Goal: Complete application form

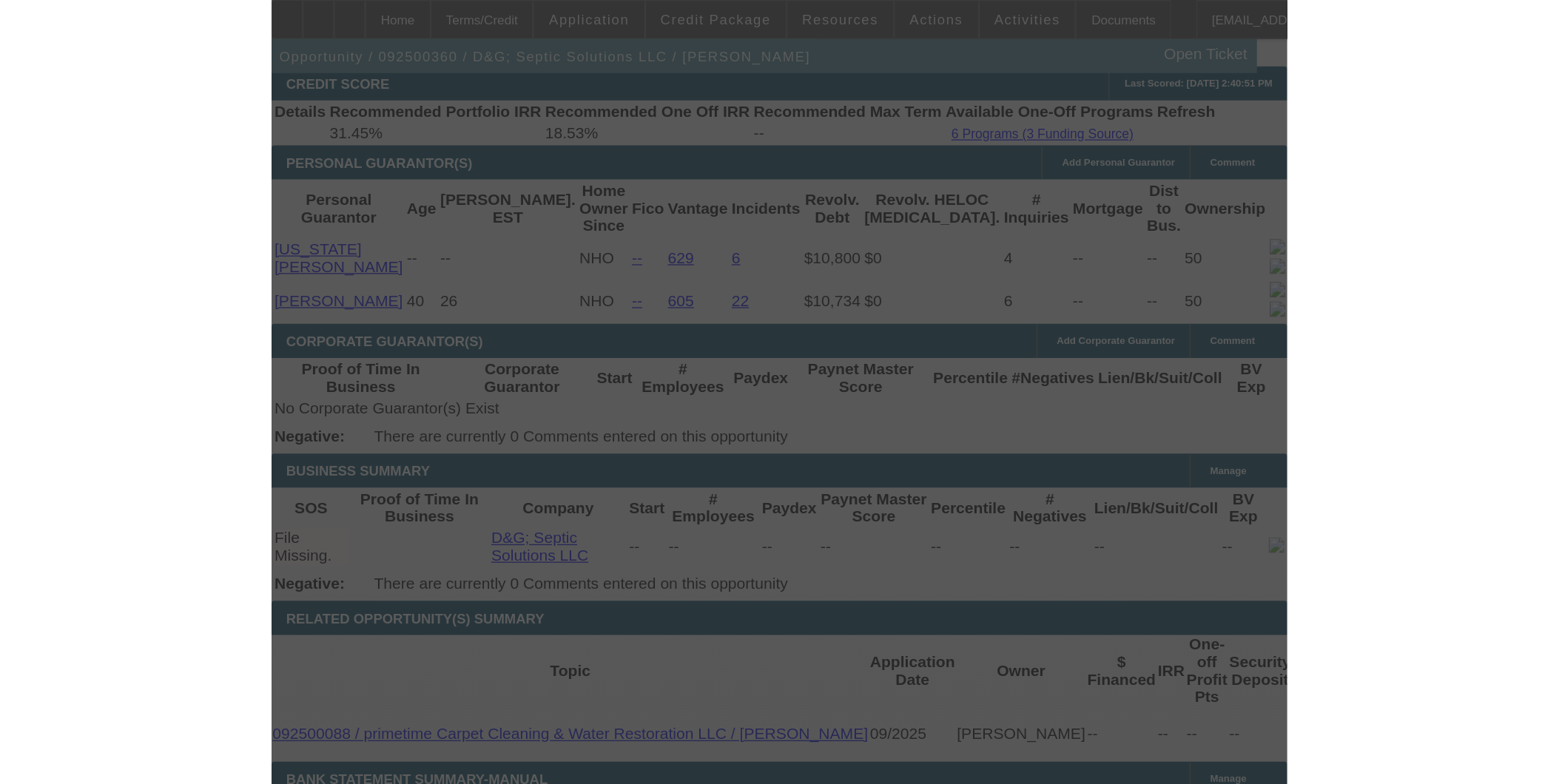
scroll to position [2331, 0]
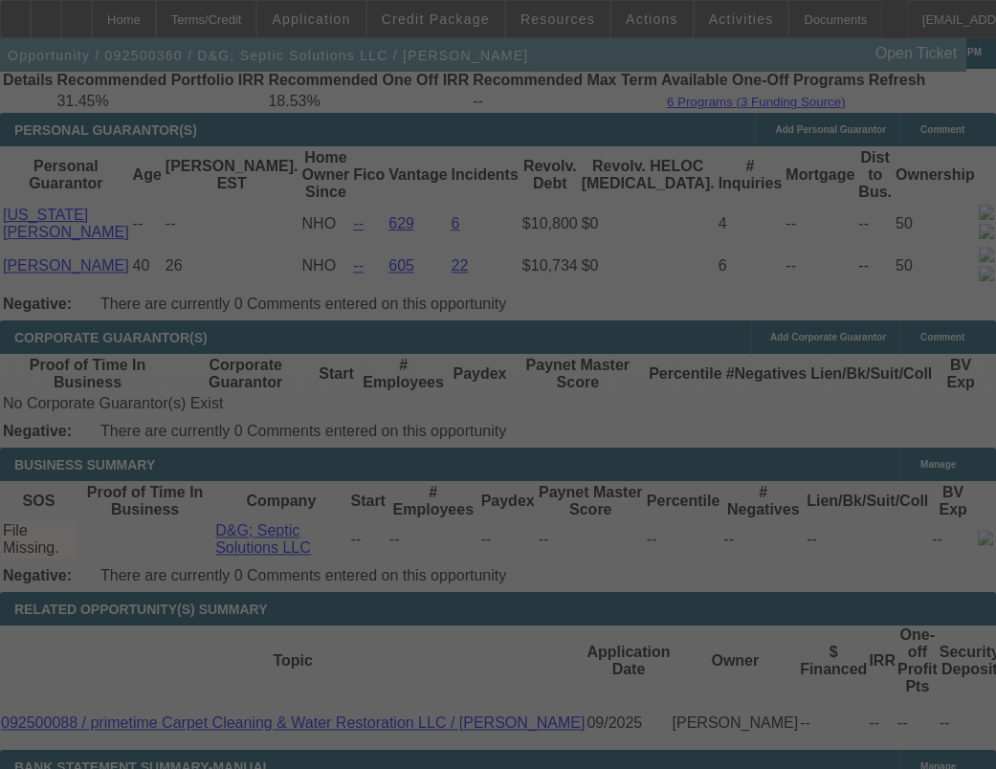
select select "0.2"
select select "2"
select select "0.1"
select select "0.2"
select select "2"
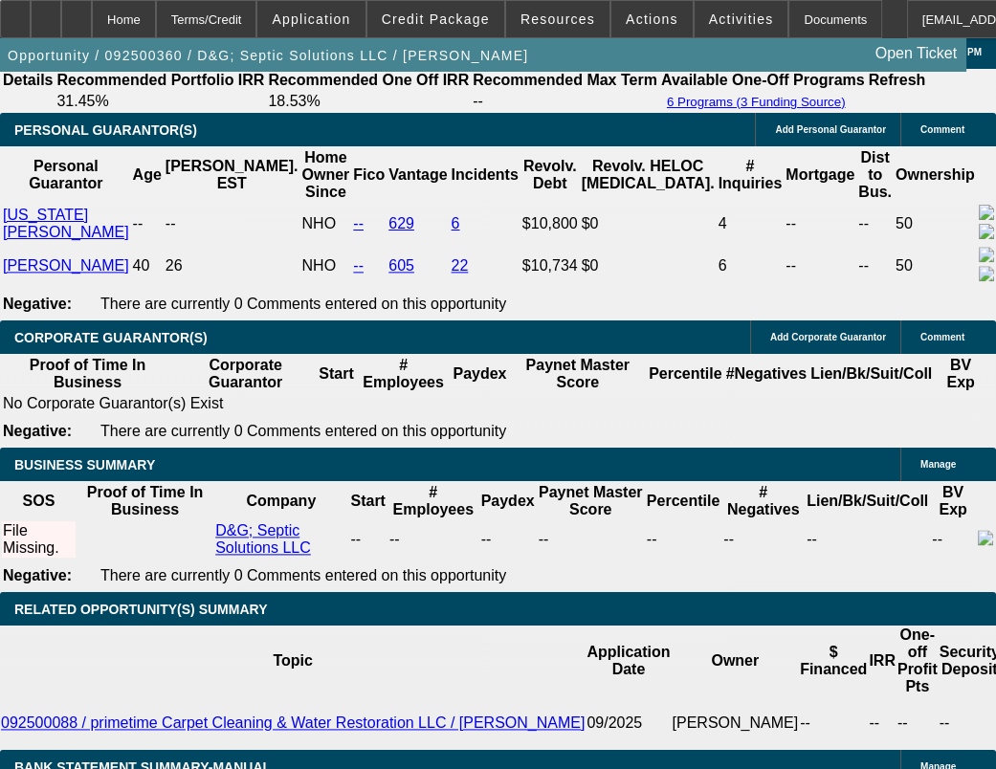
select select "0.1"
select select "0.2"
select select "2"
select select "0.1"
select select "0.2"
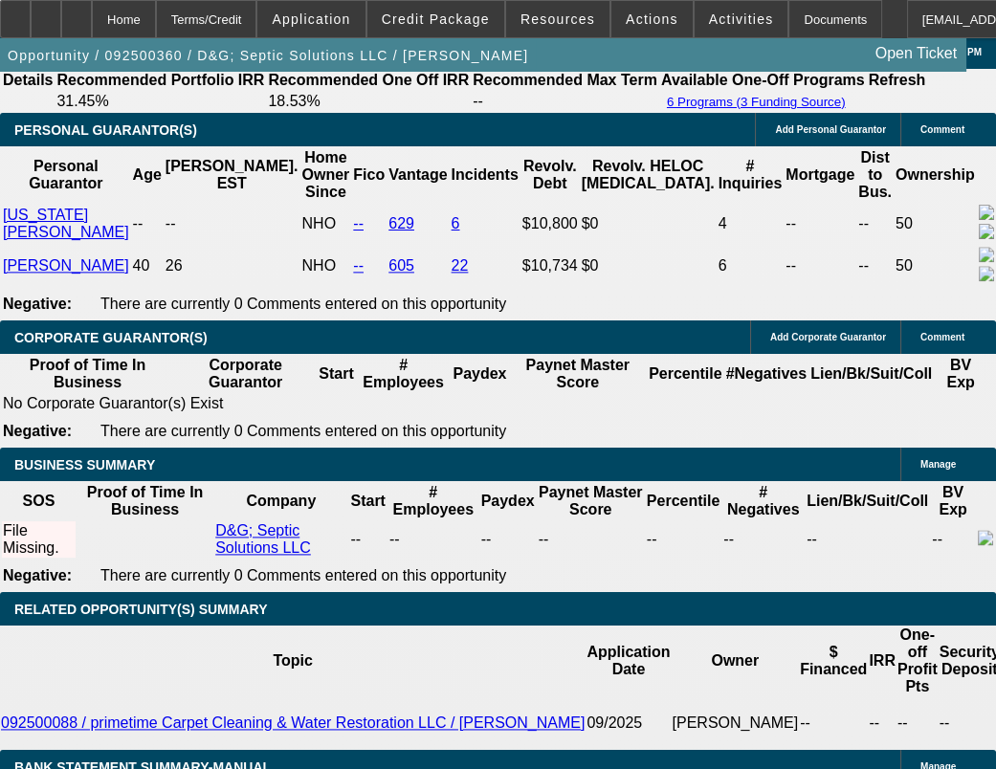
select select "2"
select select "0"
select select "1"
select select "2"
select select "4"
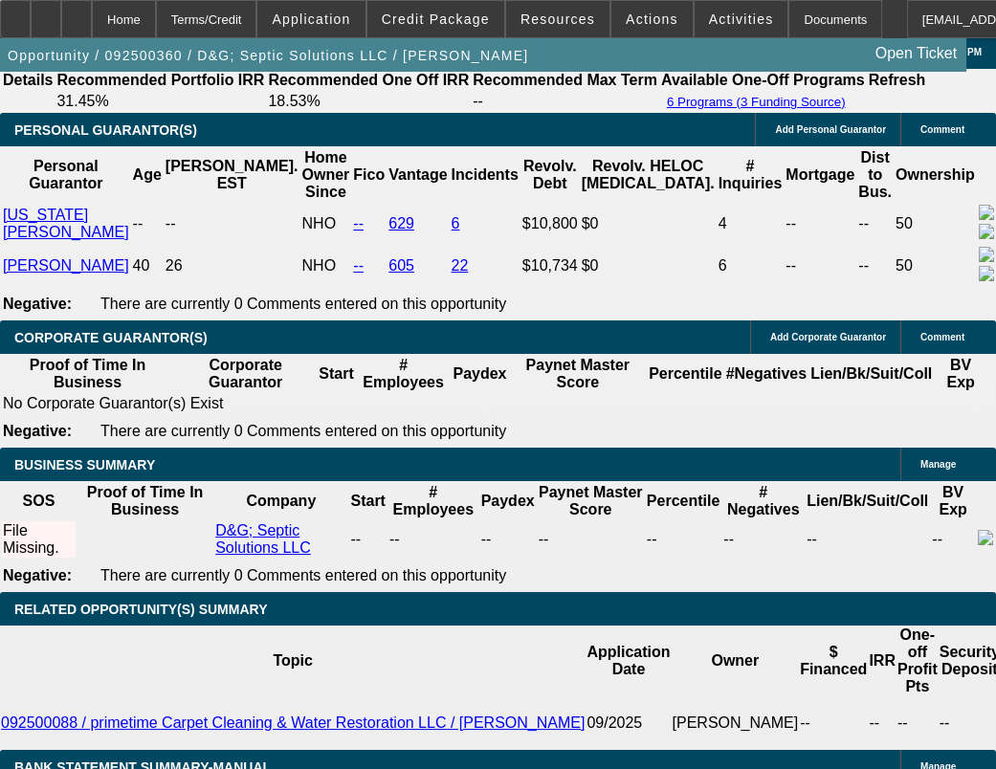
select select "1"
select select "2"
select select "4"
select select "1"
select select "2"
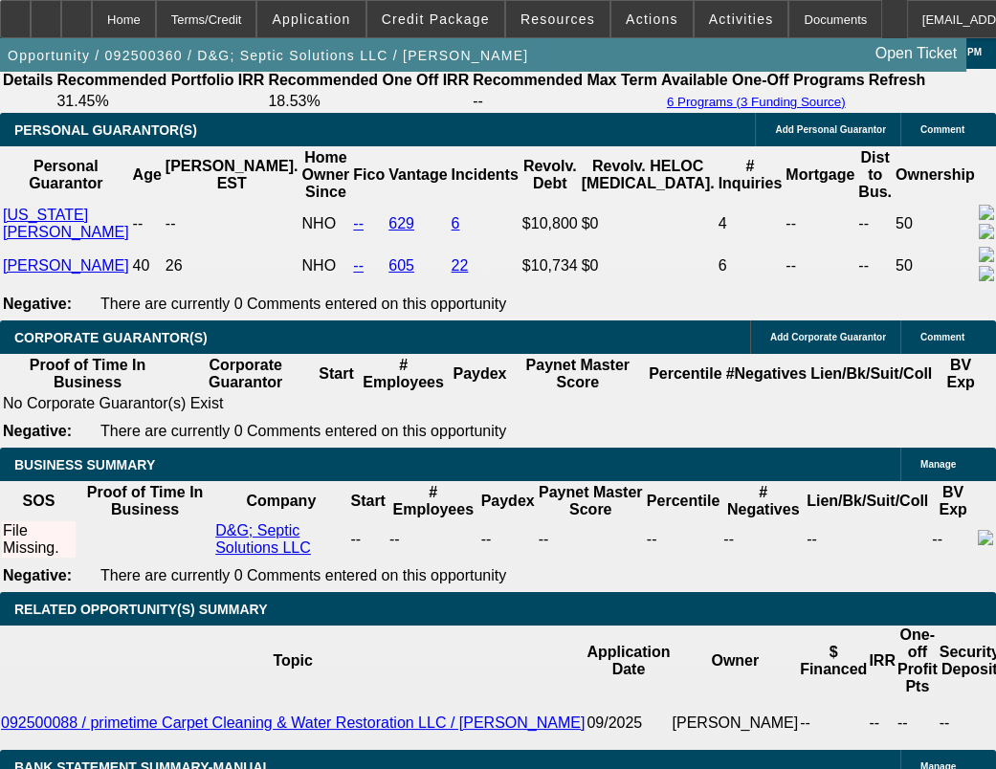
select select "4"
select select "1"
select select "2"
select select "6"
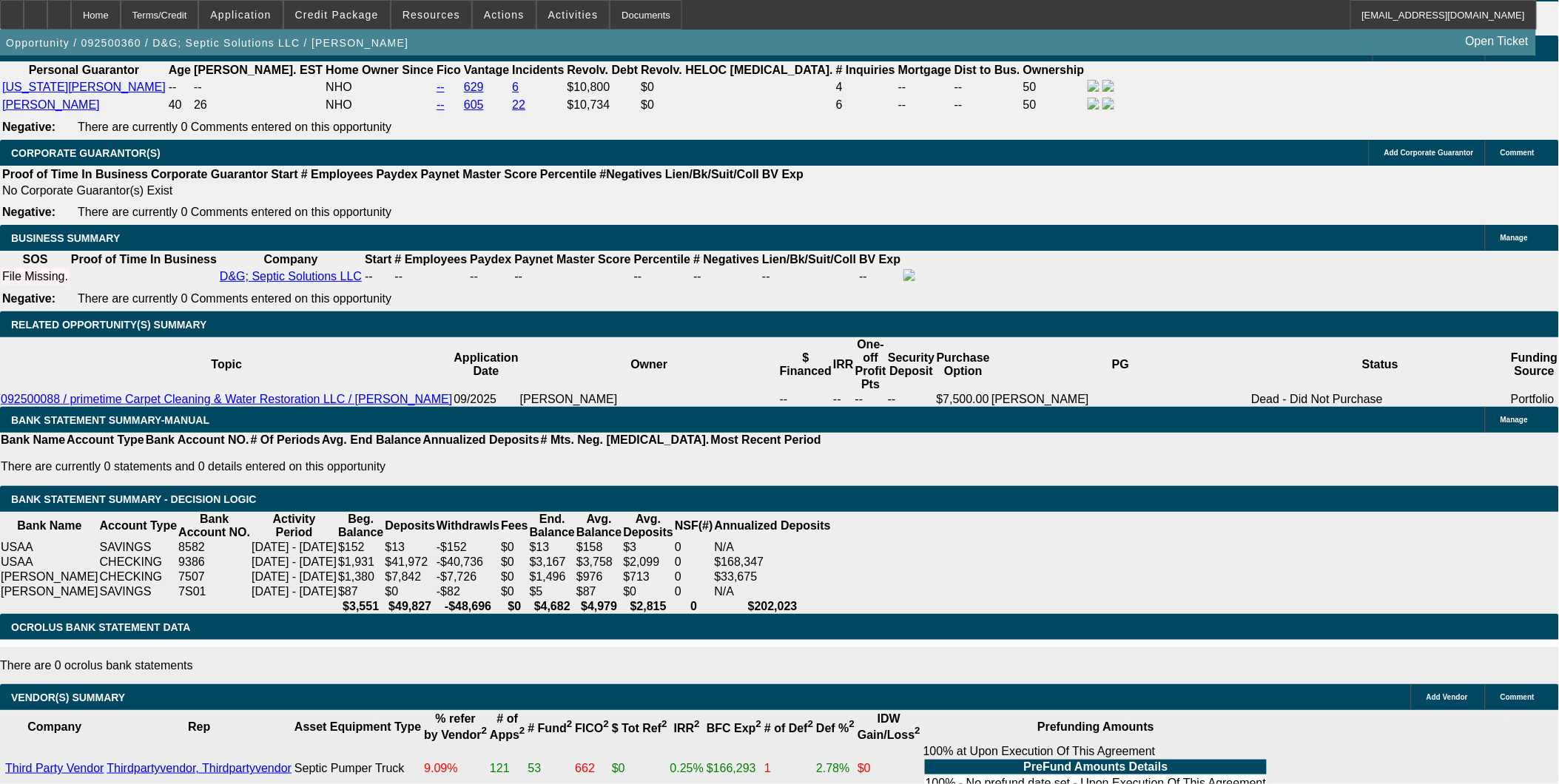
scroll to position [2136, 0]
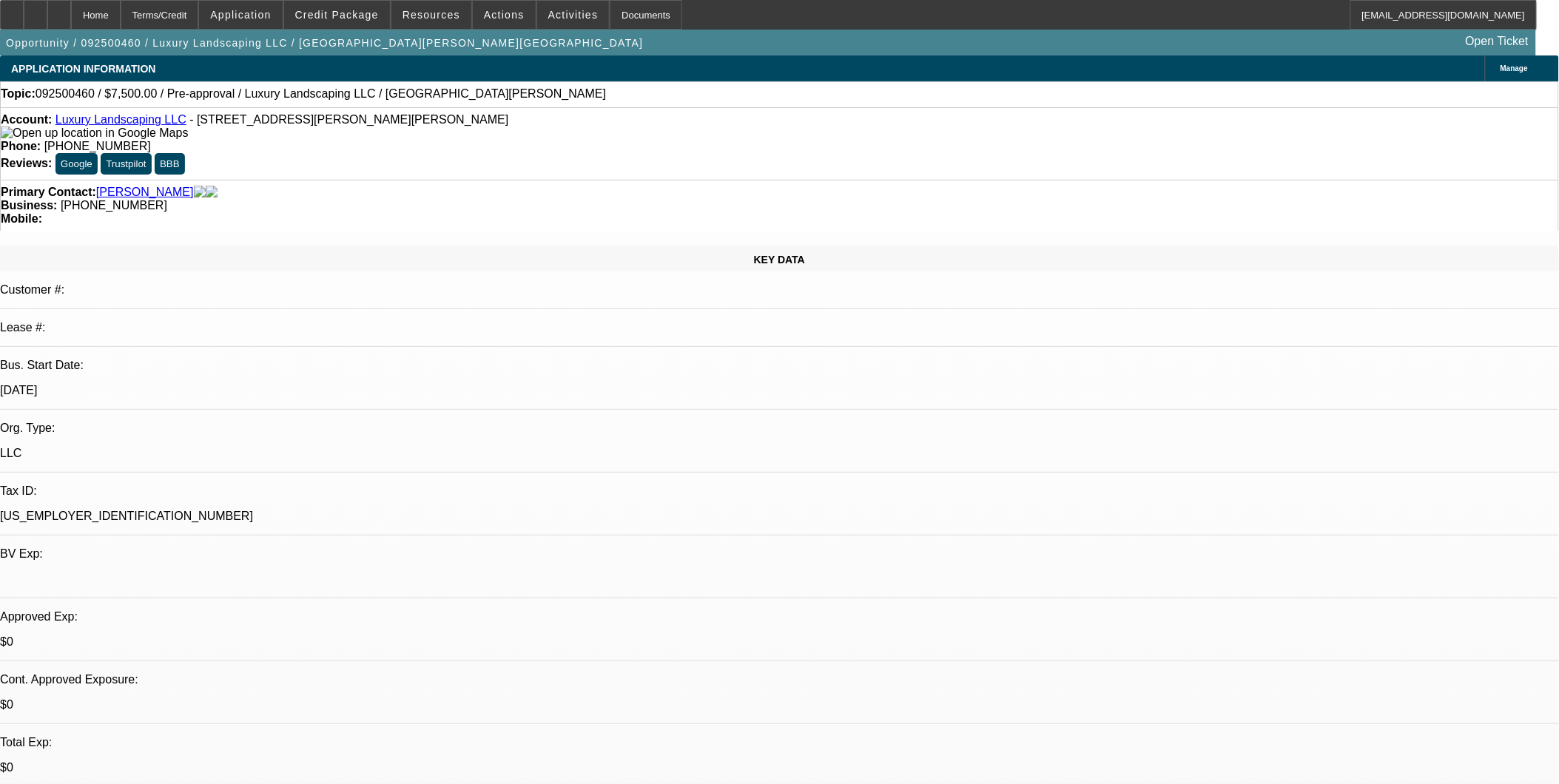
select select "0"
select select "2"
select select "0.1"
select select "4"
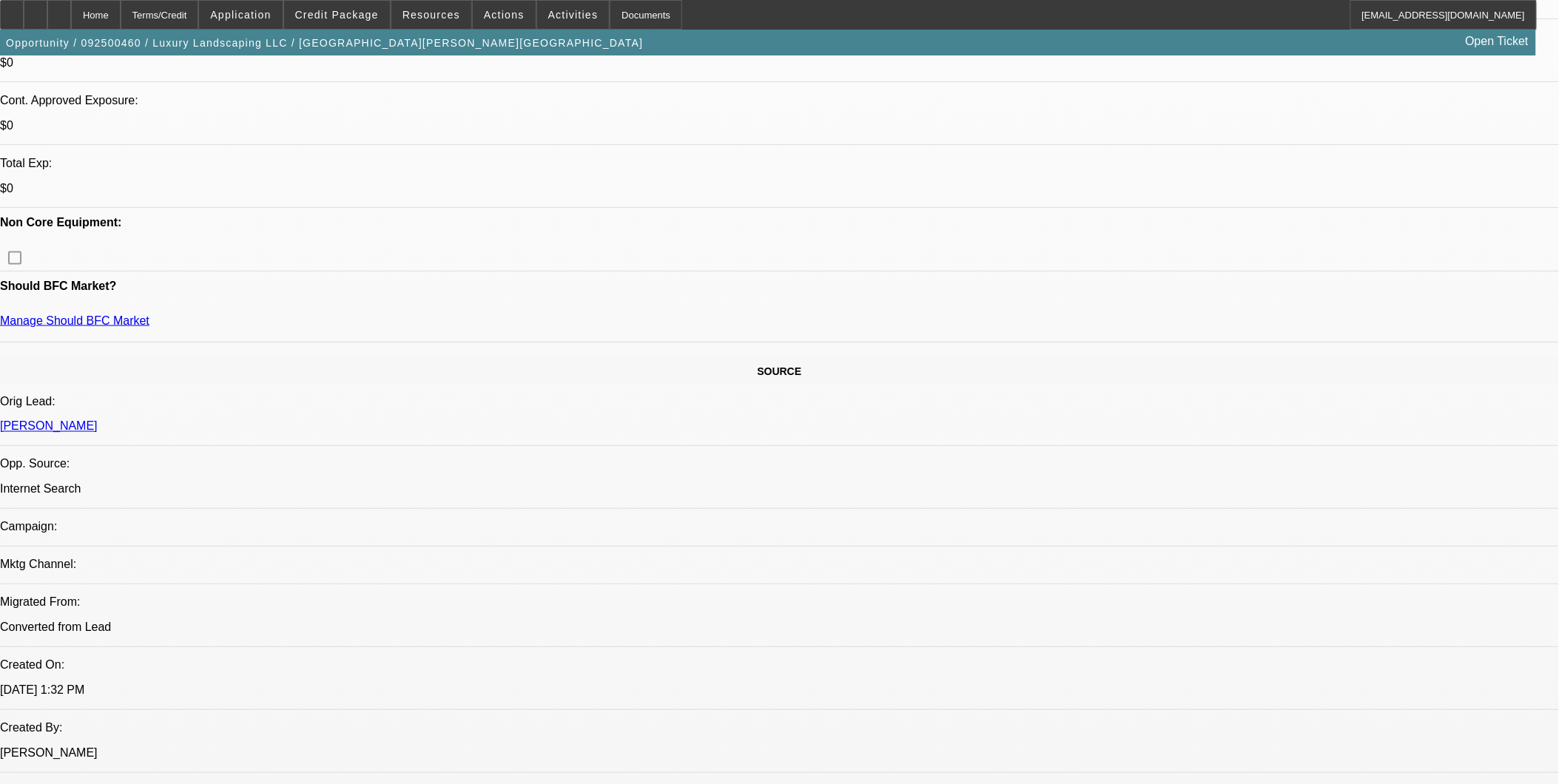
scroll to position [574, 0]
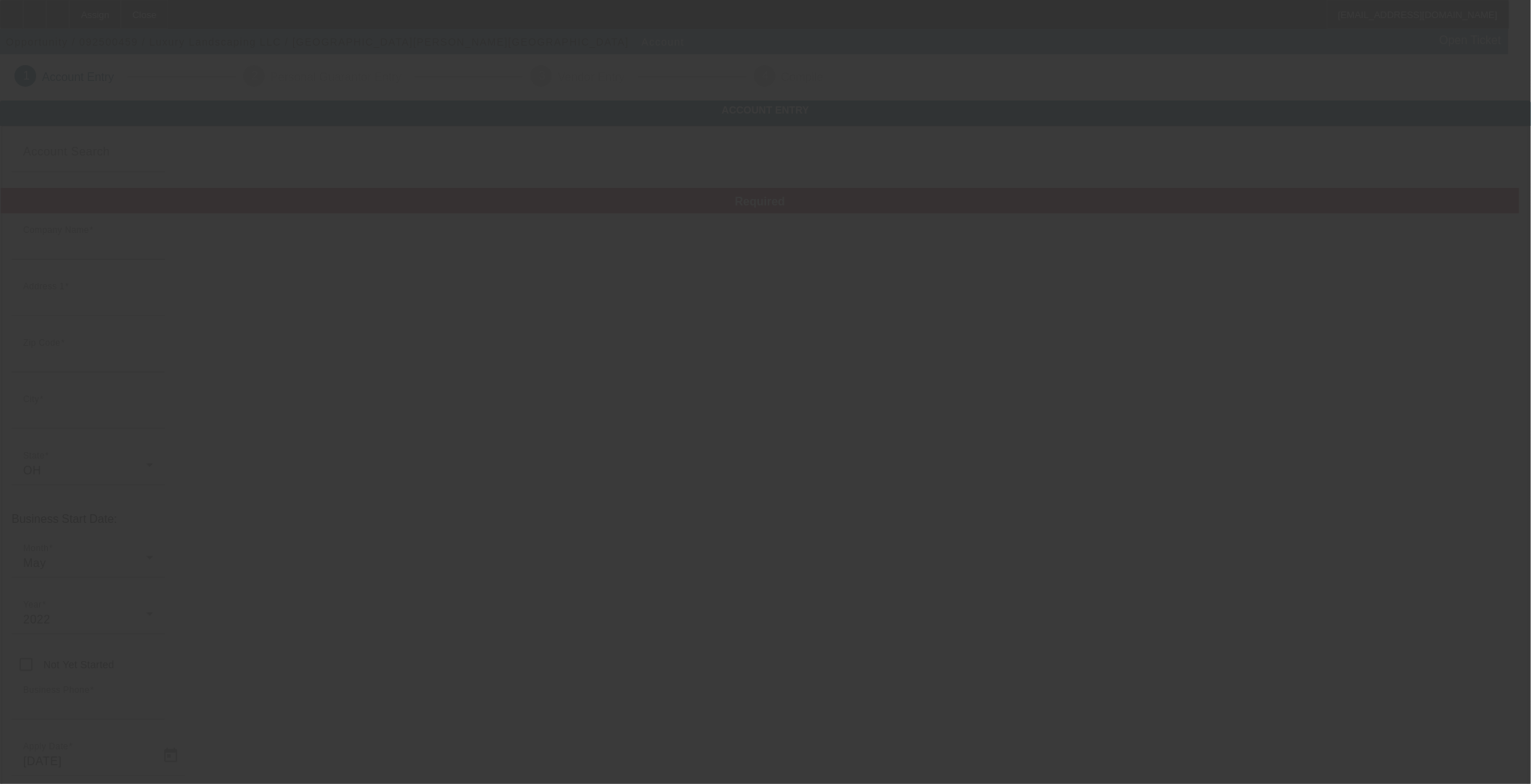
type input "Luxury Landscaping LLC"
type input "11427 Reed Hartman Hwy"
type input "45241"
type input "Blue Ash"
type input "(513) 520-8802"
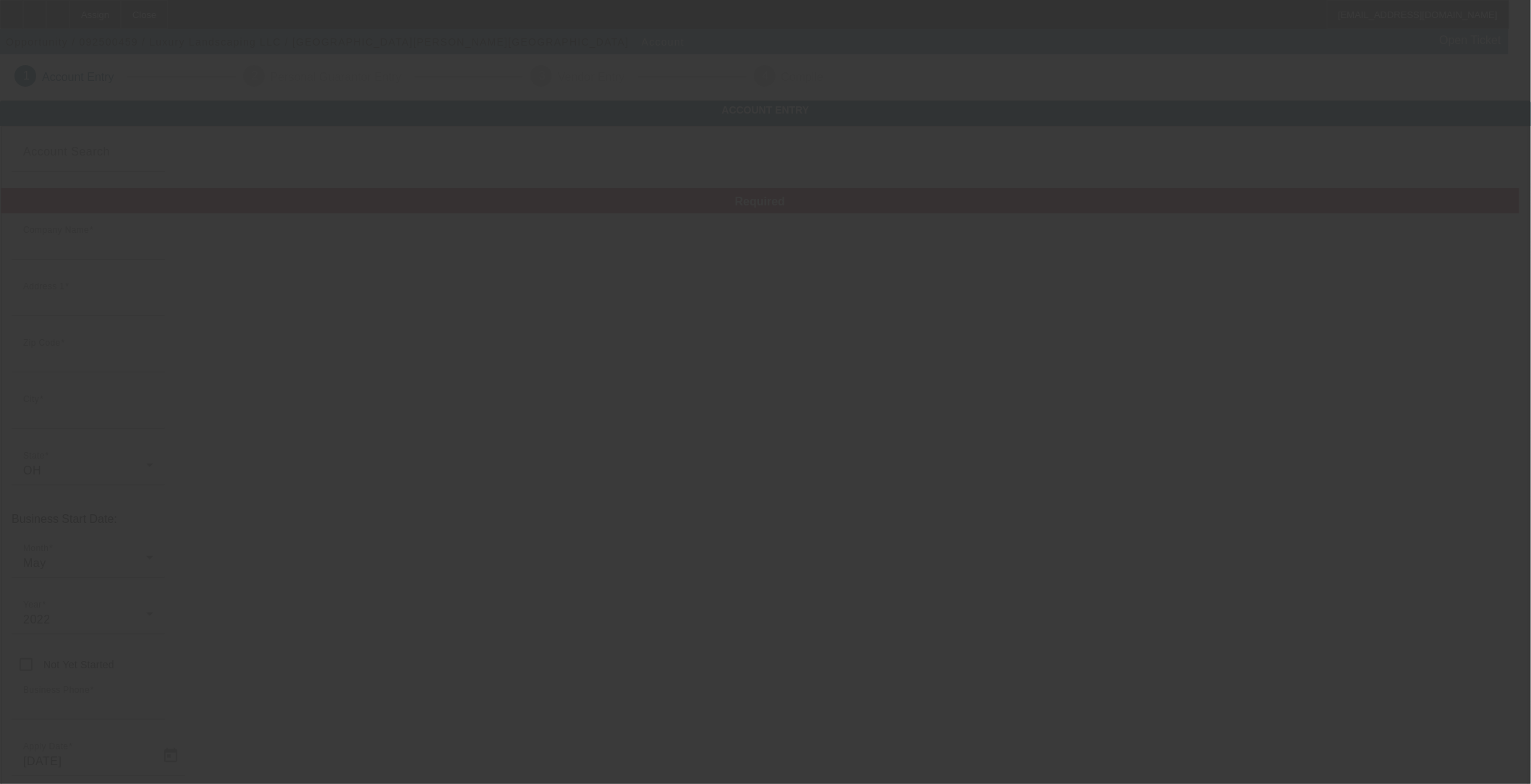
type input "luxurylandscaping481@gmail.com"
type input "88-2224852"
